Goal: Information Seeking & Learning: Learn about a topic

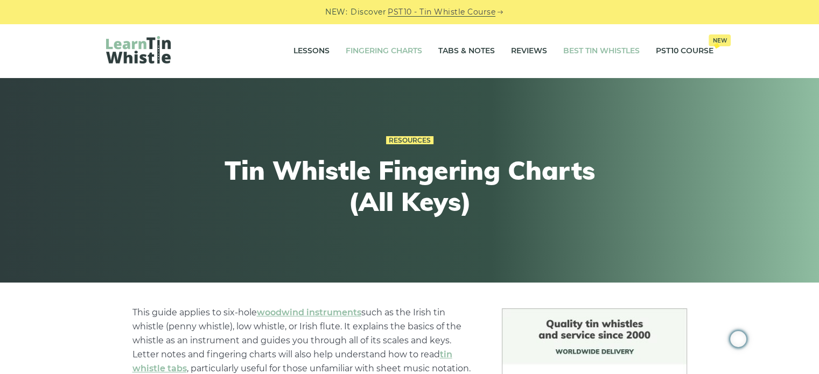
click at [616, 53] on link "Best Tin Whistles" at bounding box center [601, 51] width 76 height 27
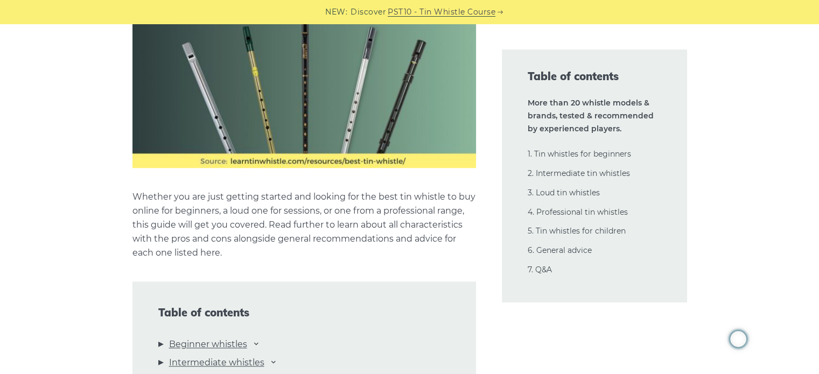
scroll to position [1184, 0]
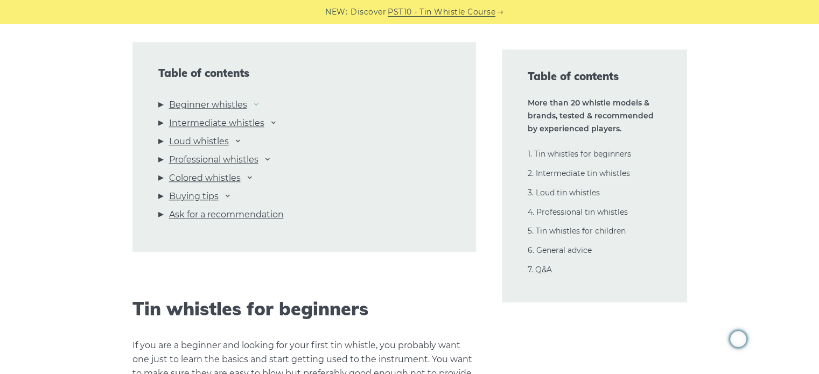
click at [258, 101] on icon at bounding box center [256, 104] width 9 height 9
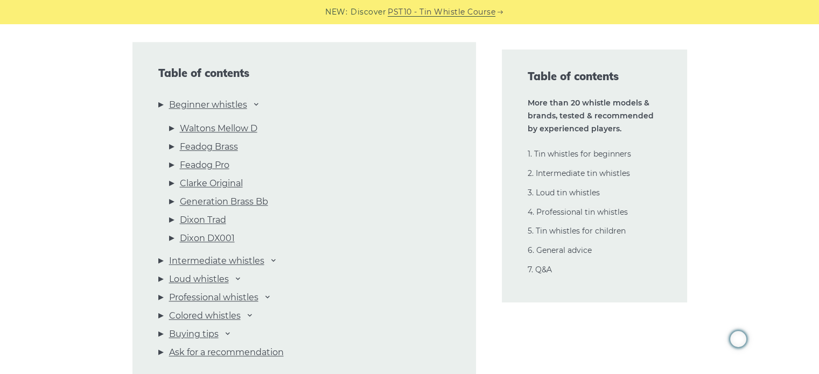
click at [276, 264] on li "Intermediate whistles Dixon DX005 Killarney Lir “Original” Lir PRO Wild McNeela…" at bounding box center [304, 263] width 292 height 18
click at [276, 260] on icon at bounding box center [273, 260] width 9 height 9
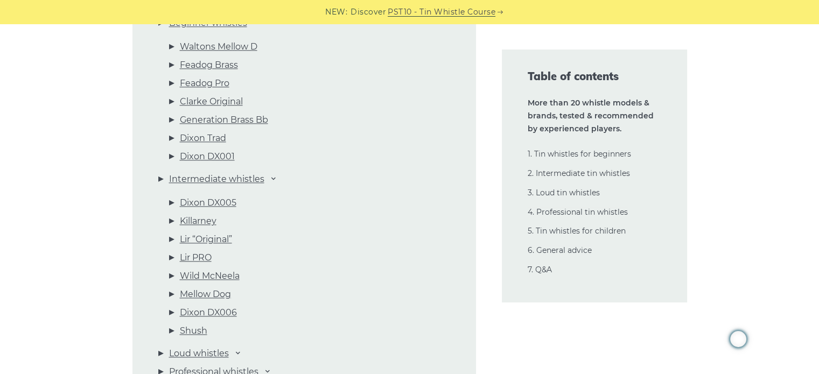
scroll to position [1346, 0]
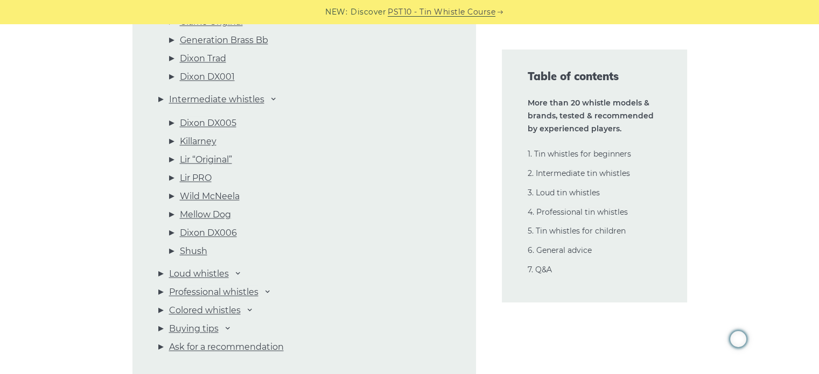
click at [241, 277] on li "Loud whistles Susato Woodi Busker Optima Cobre Milligan" at bounding box center [304, 276] width 292 height 18
click at [240, 275] on icon at bounding box center [238, 273] width 9 height 9
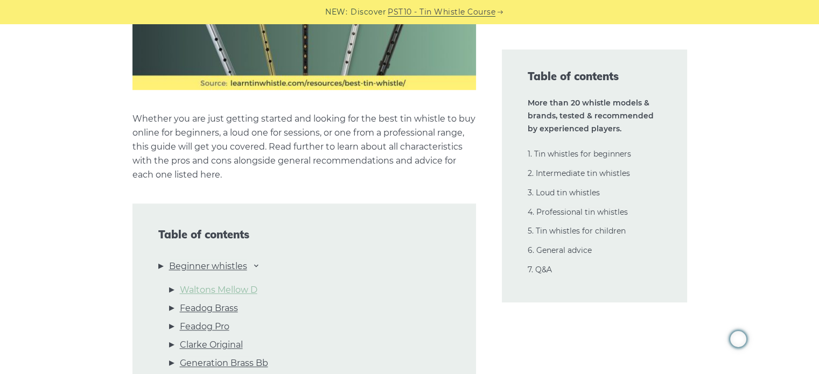
scroll to position [1077, 0]
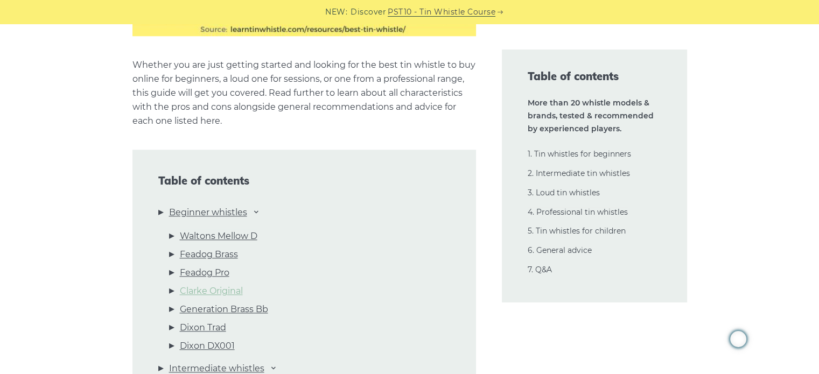
click at [236, 293] on link "Clarke Original" at bounding box center [211, 291] width 63 height 14
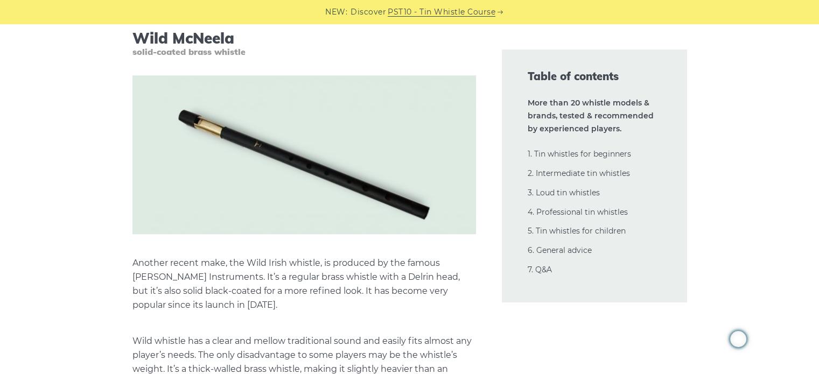
scroll to position [9088, 0]
